Goal: Information Seeking & Learning: Learn about a topic

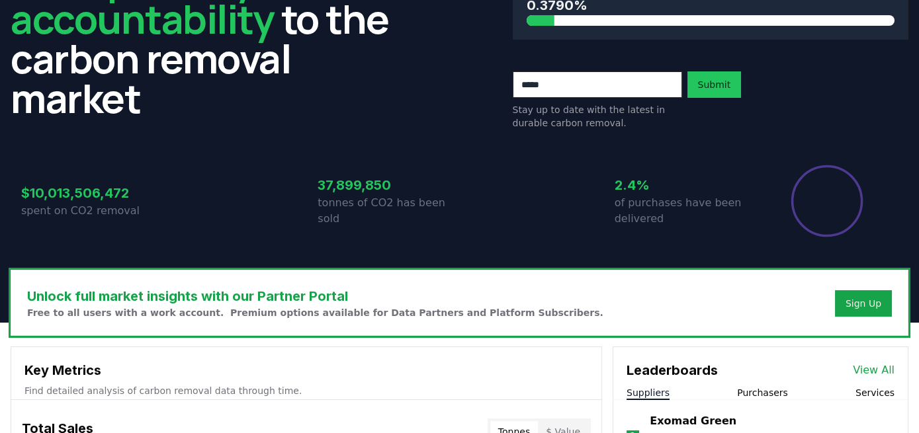
scroll to position [140, 0]
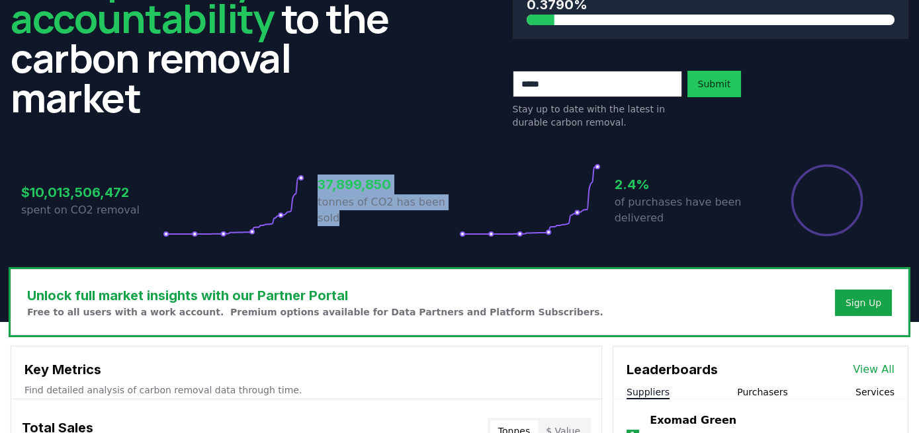
drag, startPoint x: 321, startPoint y: 193, endPoint x: 458, endPoint y: 213, distance: 138.5
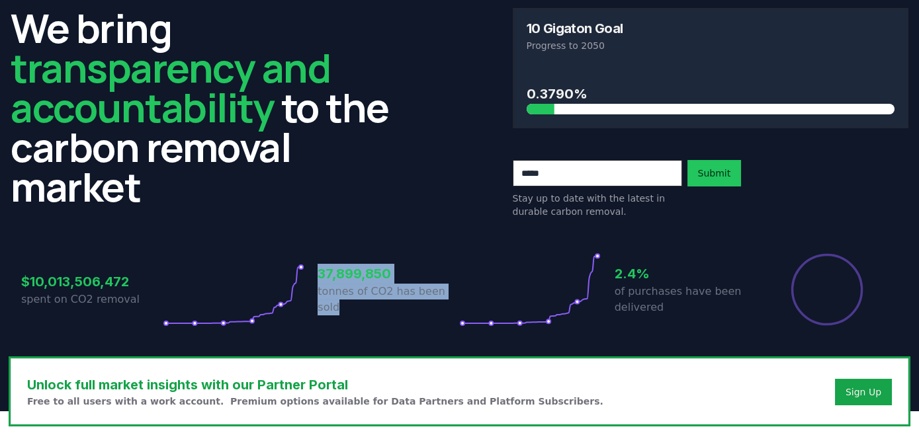
scroll to position [26, 0]
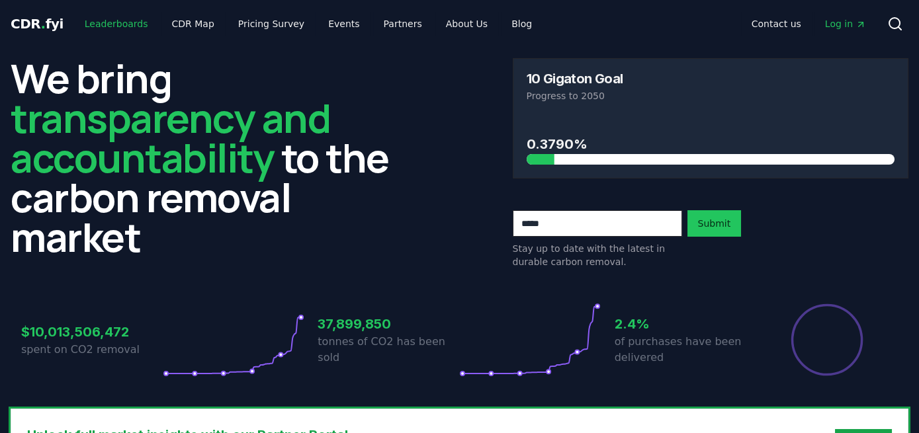
click at [122, 17] on link "Leaderboards" at bounding box center [116, 24] width 85 height 24
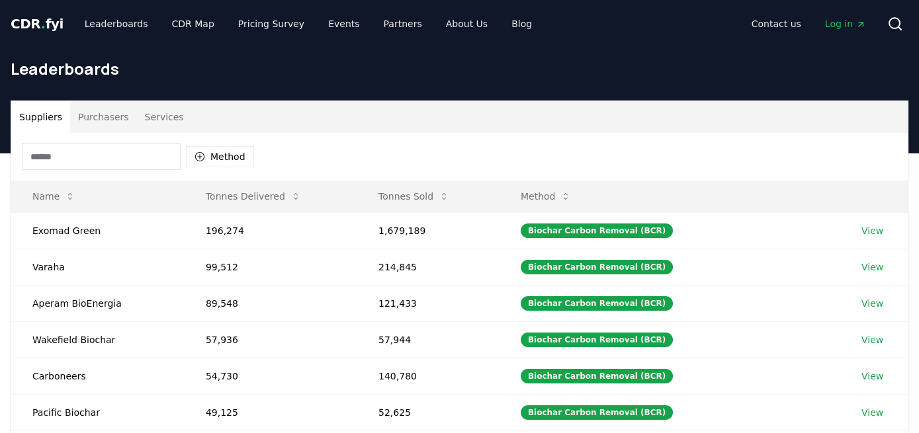
click at [97, 117] on button "Purchasers" at bounding box center [103, 117] width 67 height 32
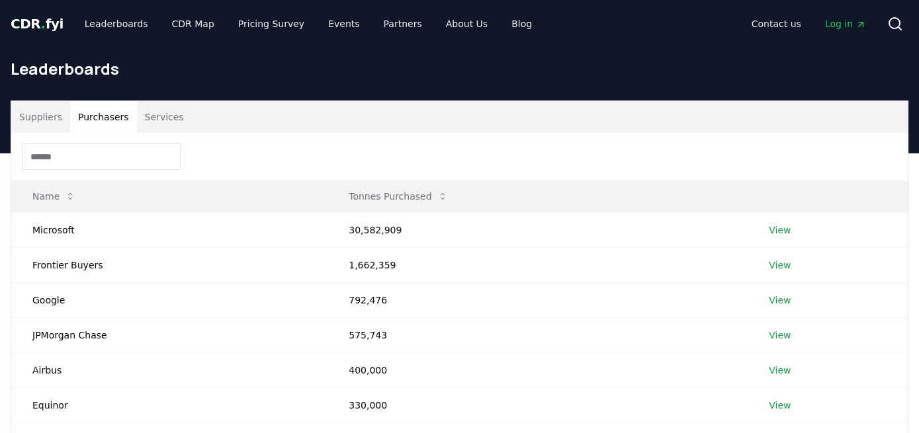
click at [56, 109] on button "Suppliers" at bounding box center [40, 117] width 59 height 32
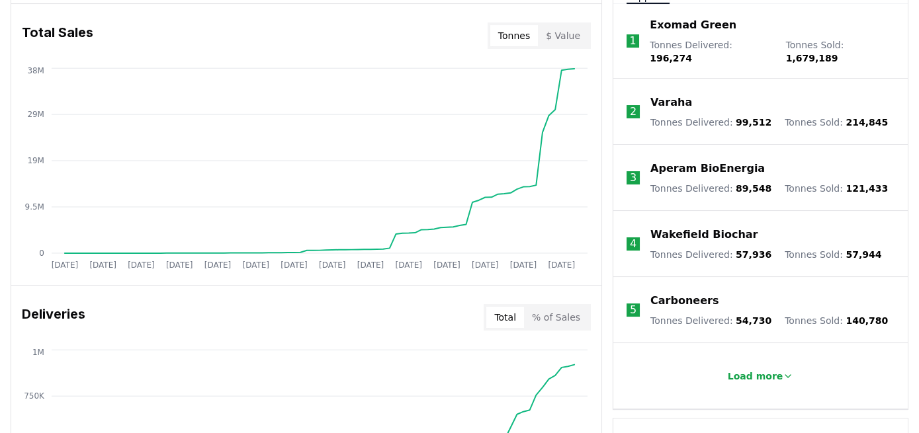
scroll to position [559, 0]
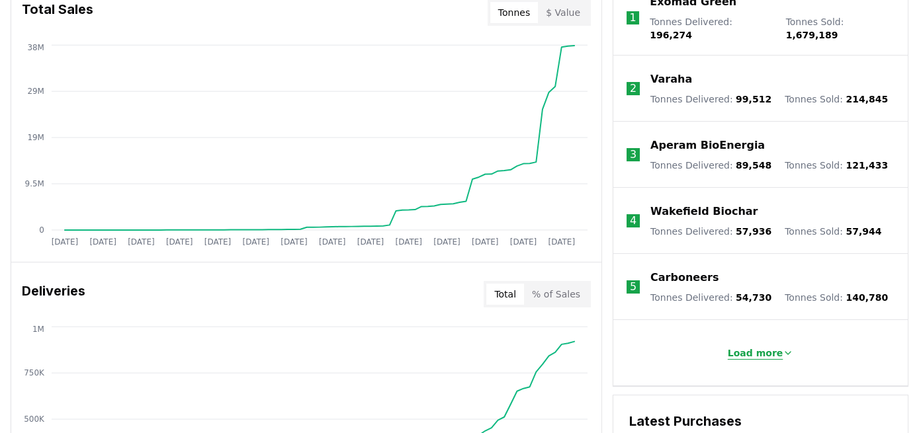
click at [754, 347] on p "Load more" at bounding box center [756, 353] width 56 height 13
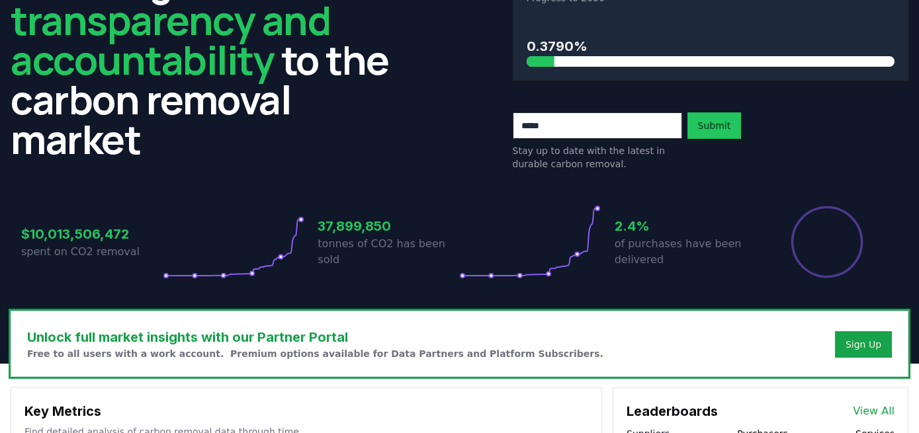
scroll to position [0, 0]
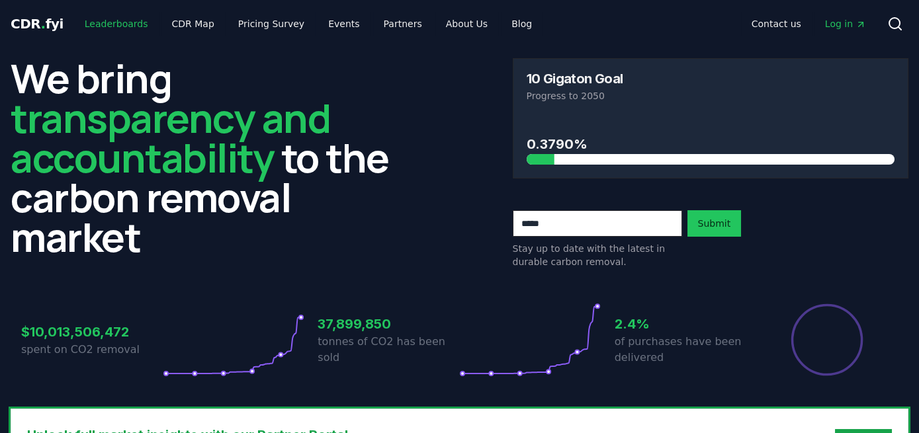
click at [112, 17] on link "Leaderboards" at bounding box center [116, 24] width 85 height 24
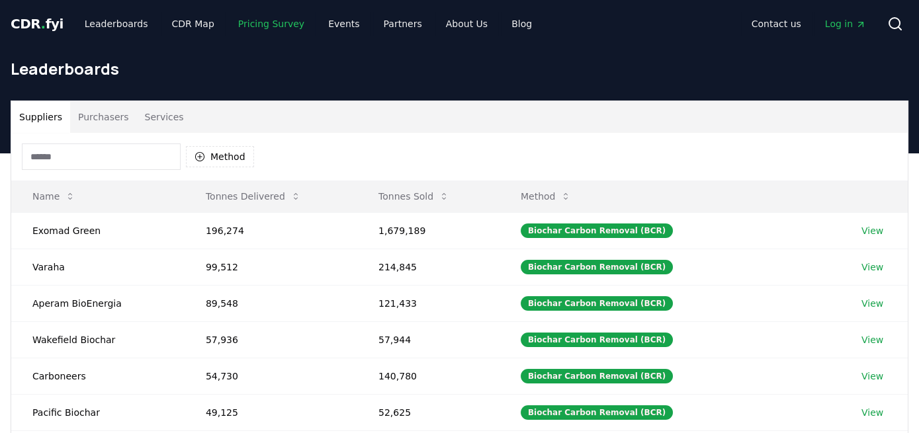
click at [257, 24] on link "Pricing Survey" at bounding box center [271, 24] width 87 height 24
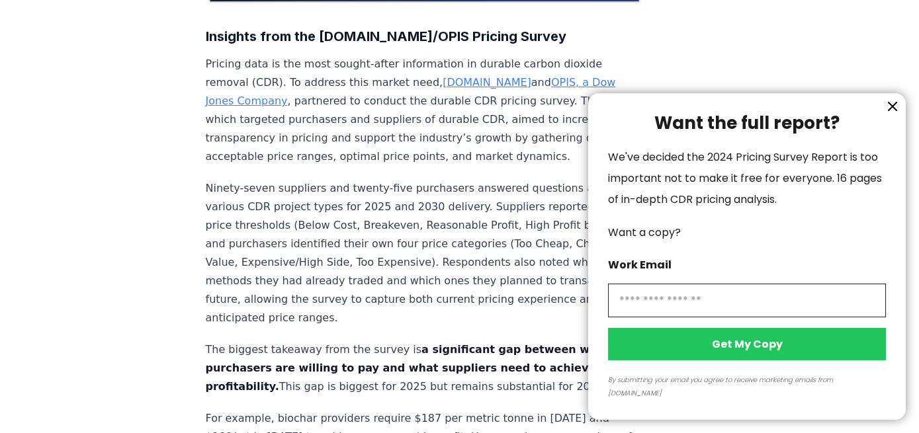
scroll to position [489, 0]
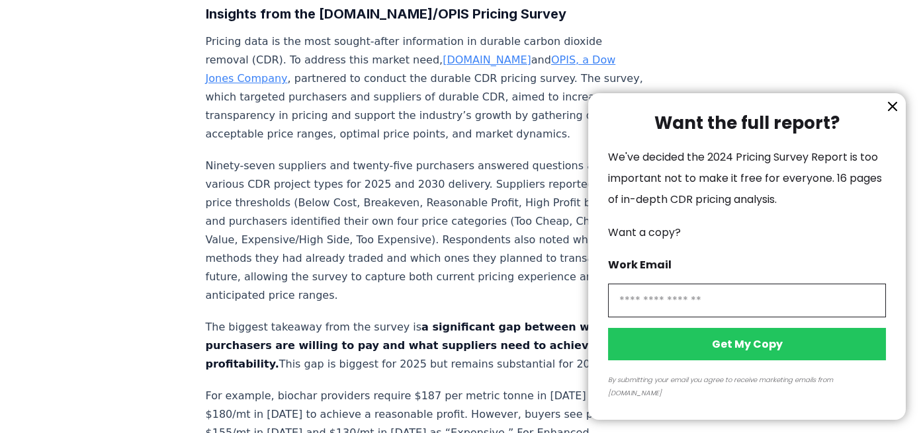
click at [891, 114] on icon "information" at bounding box center [893, 107] width 16 height 16
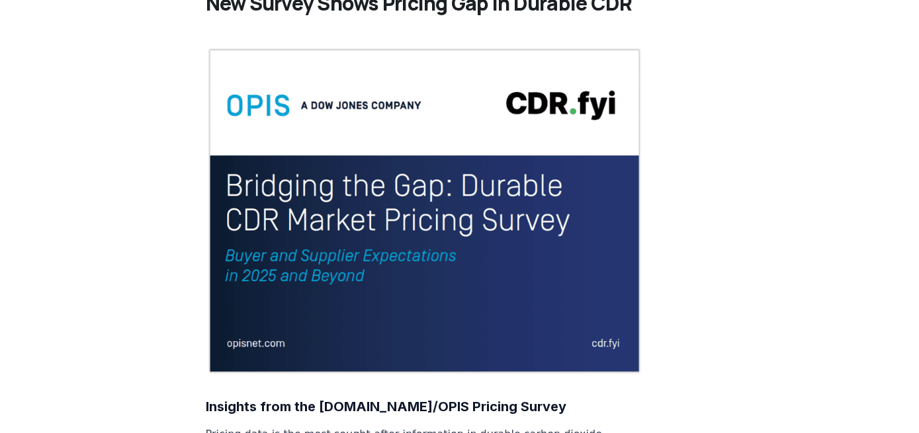
scroll to position [0, 0]
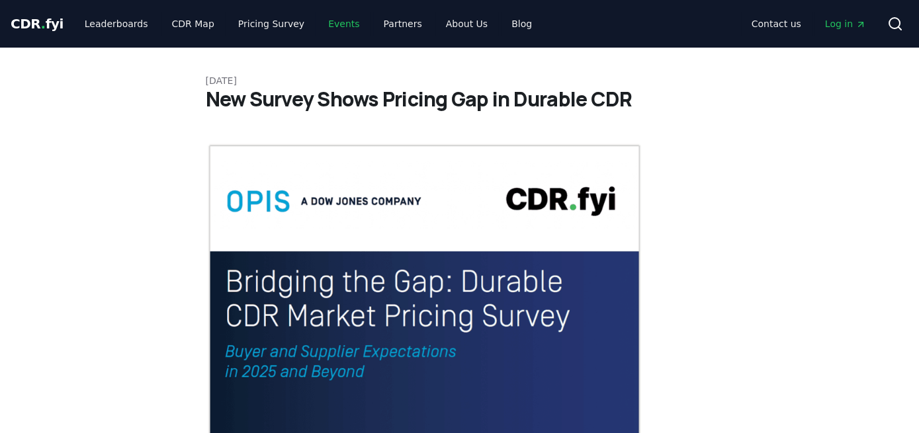
click at [325, 31] on link "Events" at bounding box center [344, 24] width 52 height 24
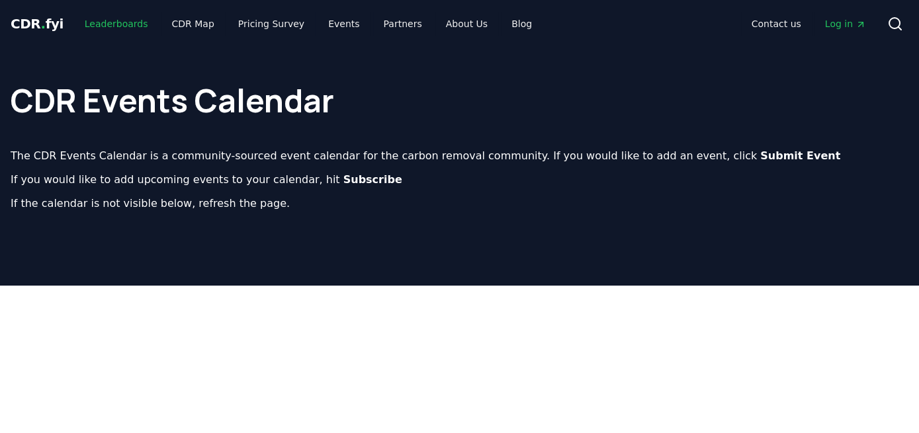
click at [100, 24] on link "Leaderboards" at bounding box center [116, 24] width 85 height 24
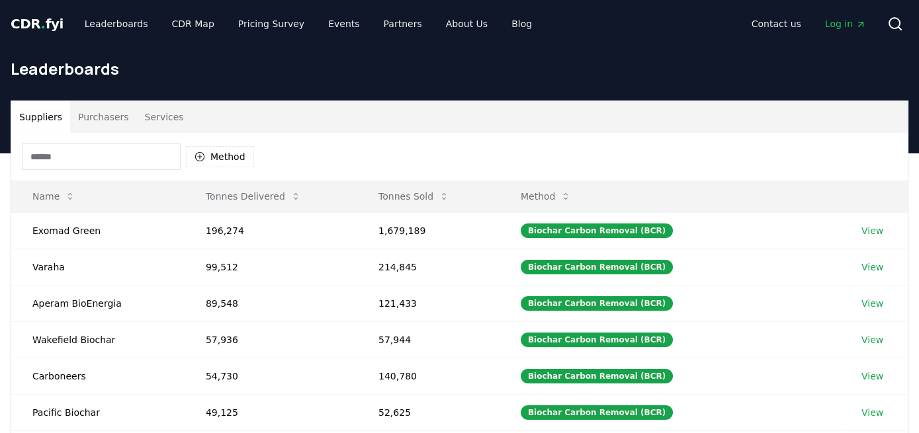
click at [30, 23] on span "CDR . fyi" at bounding box center [37, 24] width 53 height 16
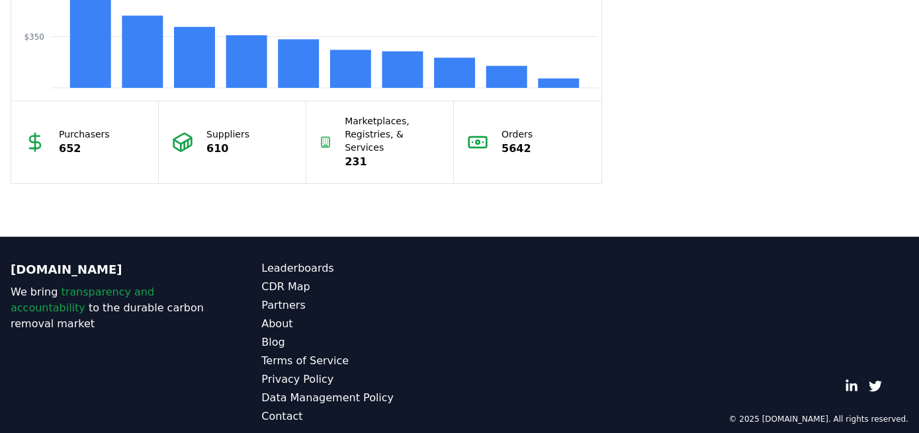
scroll to position [1005, 0]
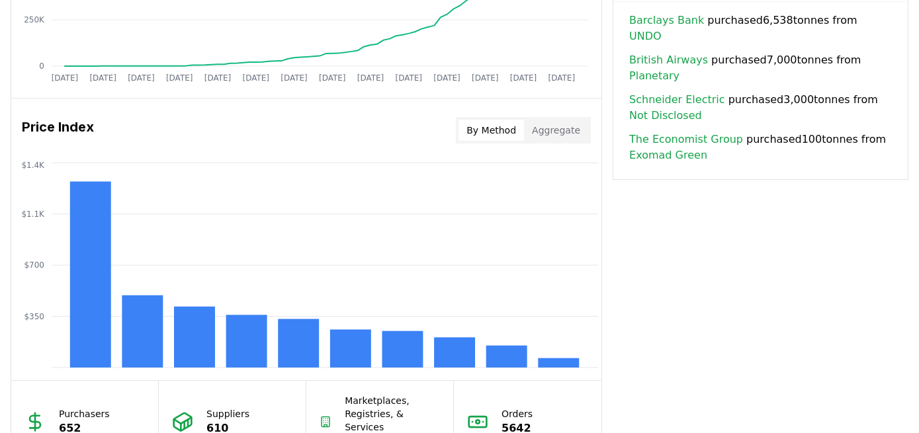
click at [540, 128] on button "Aggregate" at bounding box center [556, 130] width 64 height 21
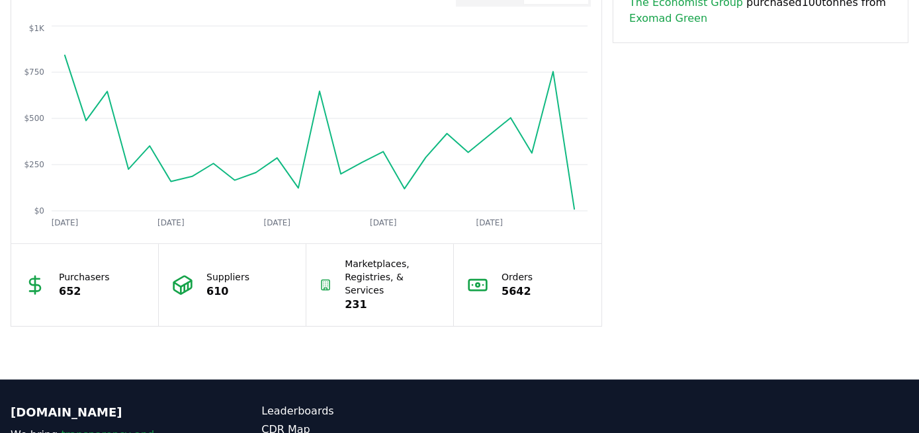
scroll to position [1144, 0]
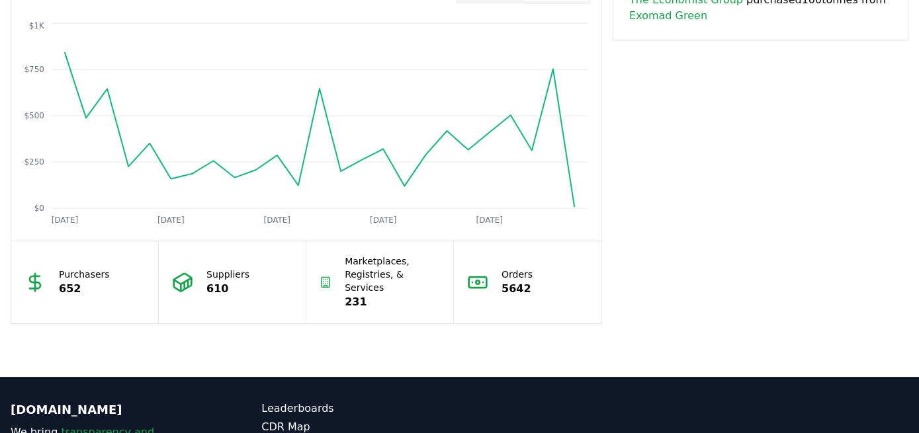
click at [363, 272] on p "Marketplaces, Registries, & Services" at bounding box center [392, 275] width 95 height 40
click at [328, 286] on icon at bounding box center [325, 287] width 3 height 2
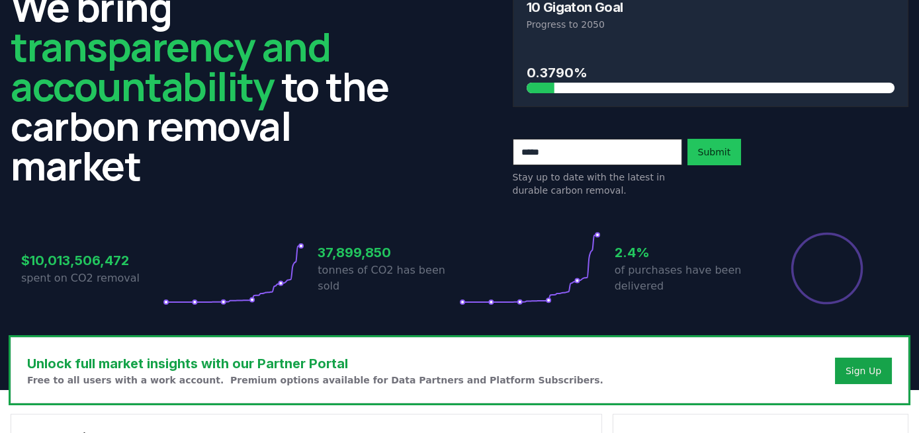
scroll to position [0, 0]
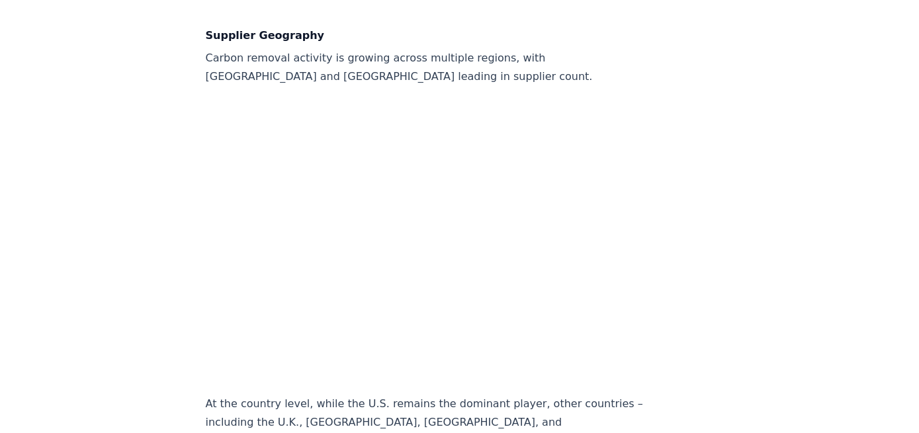
scroll to position [1467, 0]
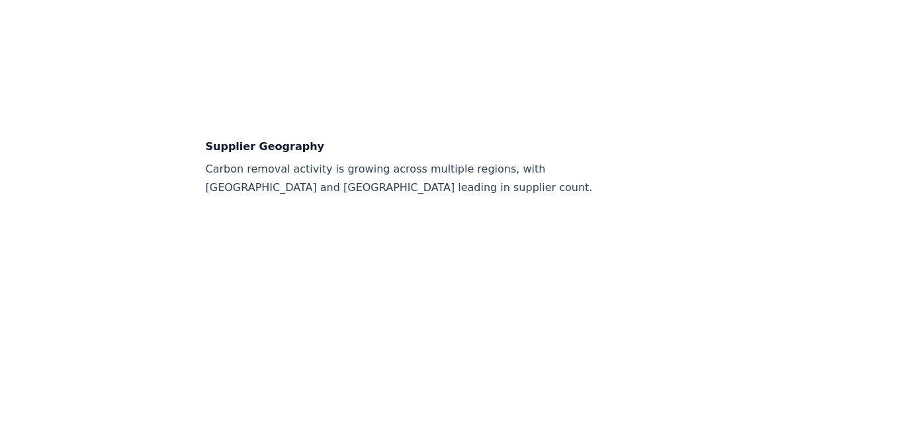
scroll to position [1257, 0]
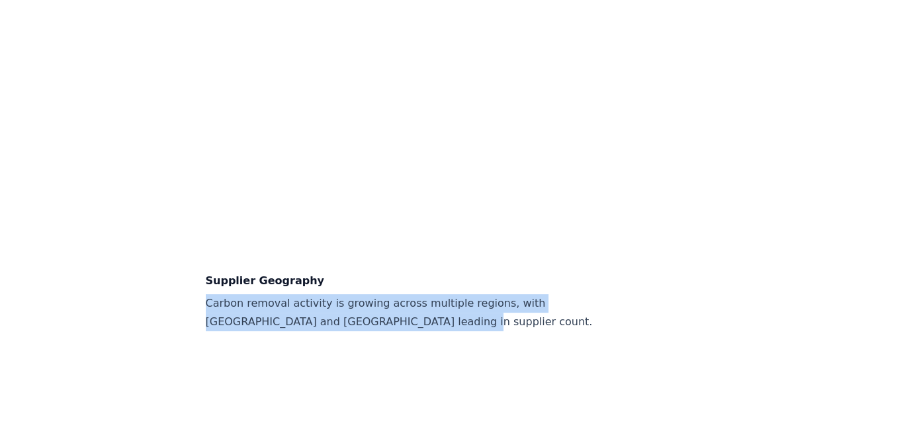
drag, startPoint x: 207, startPoint y: 243, endPoint x: 381, endPoint y: 263, distance: 174.5
click at [381, 295] on p "Carbon removal activity is growing across multiple regions, with [GEOGRAPHIC_DA…" at bounding box center [425, 313] width 438 height 37
copy p "Carbon removal activity is growing across multiple regions, with [GEOGRAPHIC_DA…"
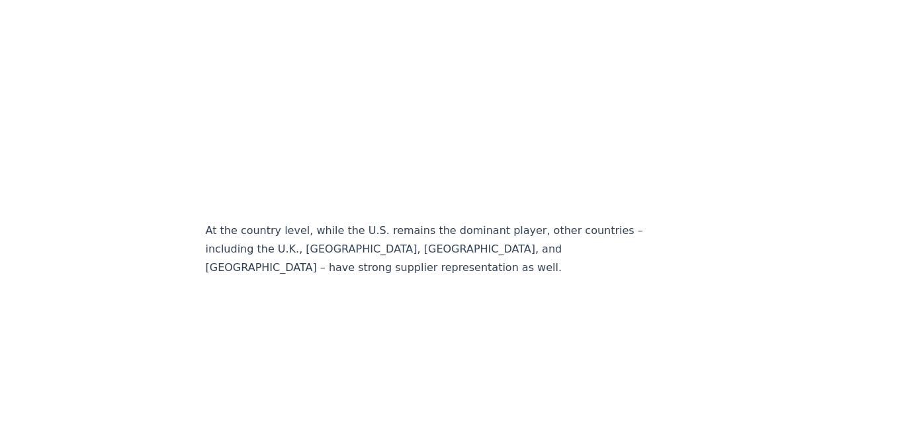
scroll to position [1677, 0]
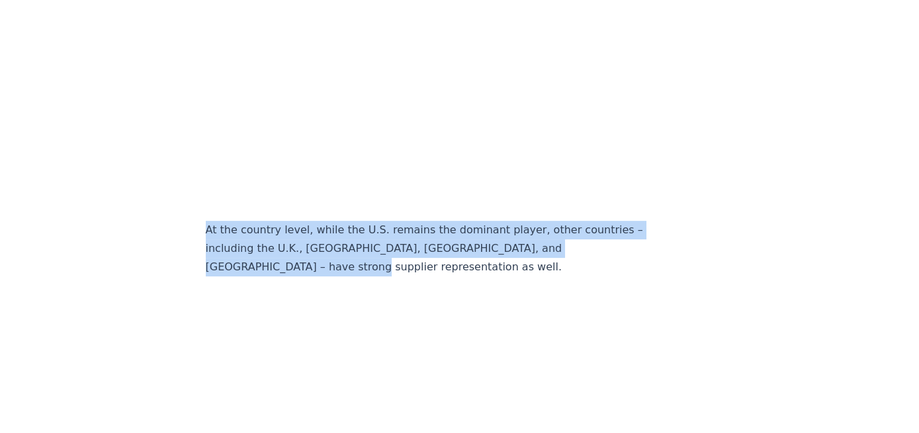
drag, startPoint x: 207, startPoint y: 169, endPoint x: 351, endPoint y: 205, distance: 148.6
click at [351, 221] on p "At the country level, while the U.S. remains the dominant player, other countri…" at bounding box center [425, 249] width 438 height 56
copy p "At the country level, while the U.S. remains the dominant player, other countri…"
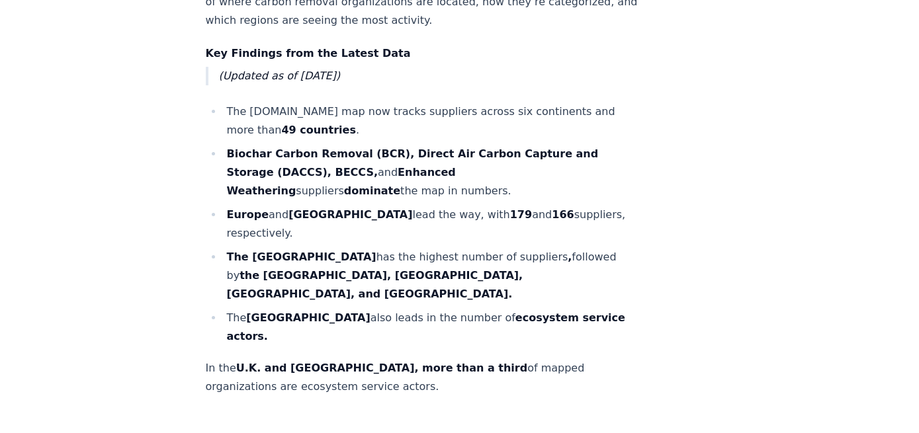
scroll to position [839, 0]
